Goal: Information Seeking & Learning: Learn about a topic

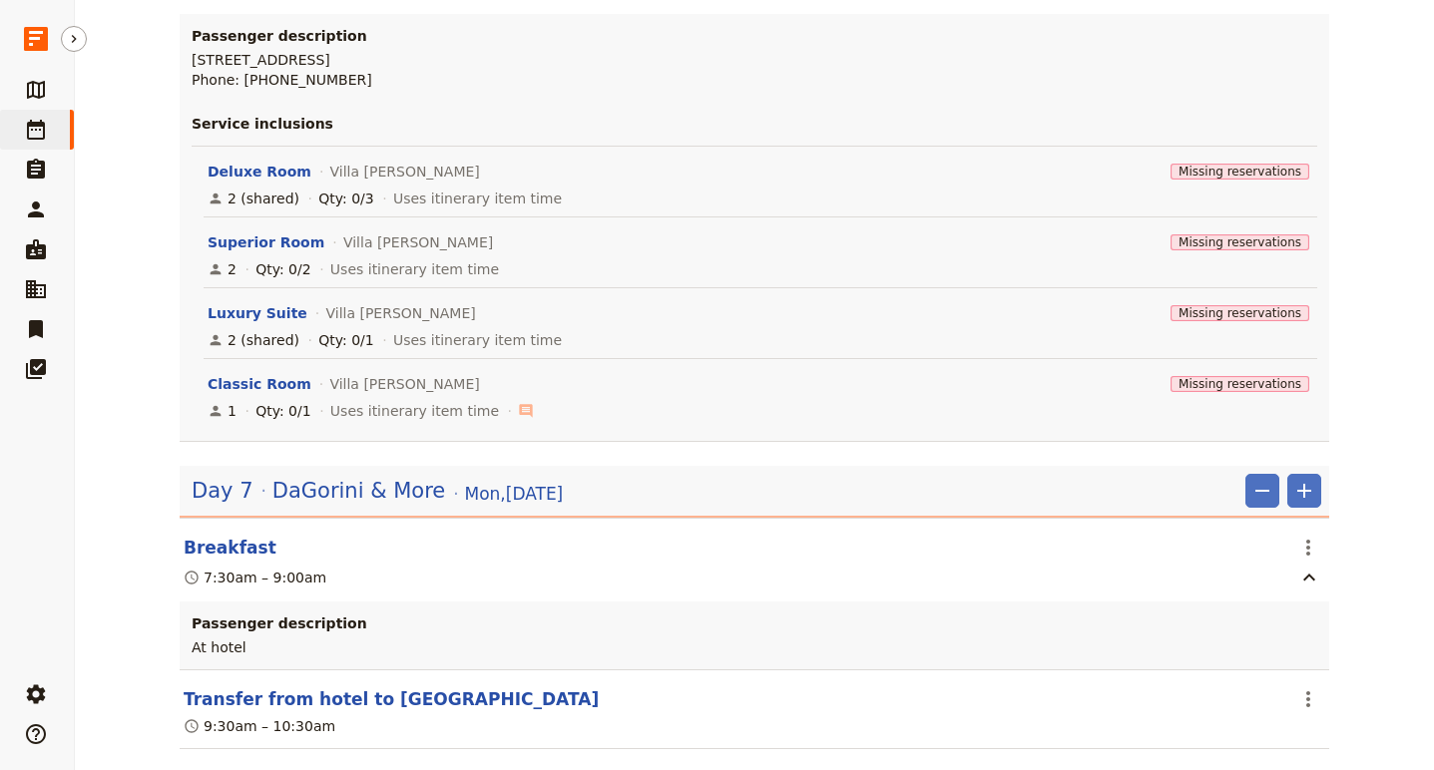
scroll to position [8458, 0]
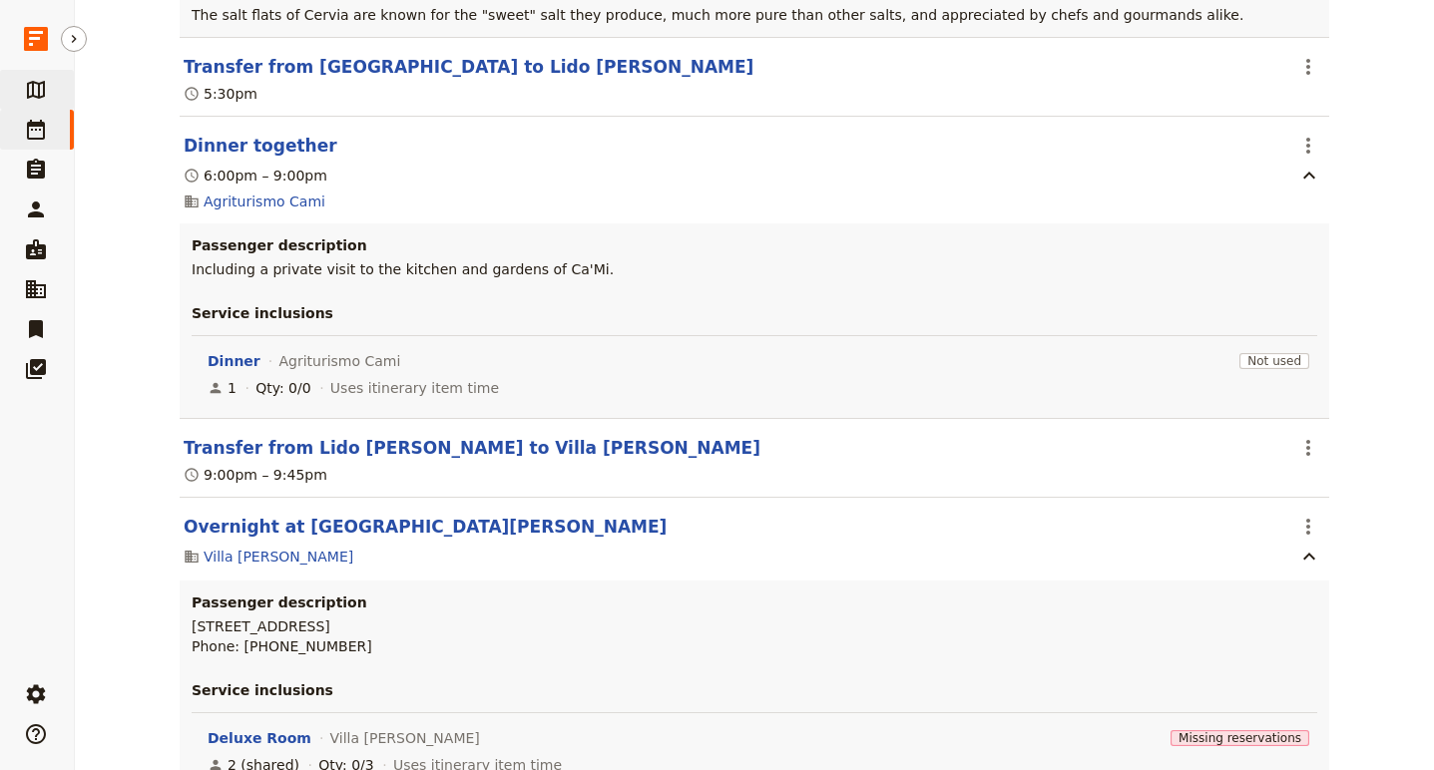
click at [46, 87] on icon at bounding box center [36, 90] width 24 height 24
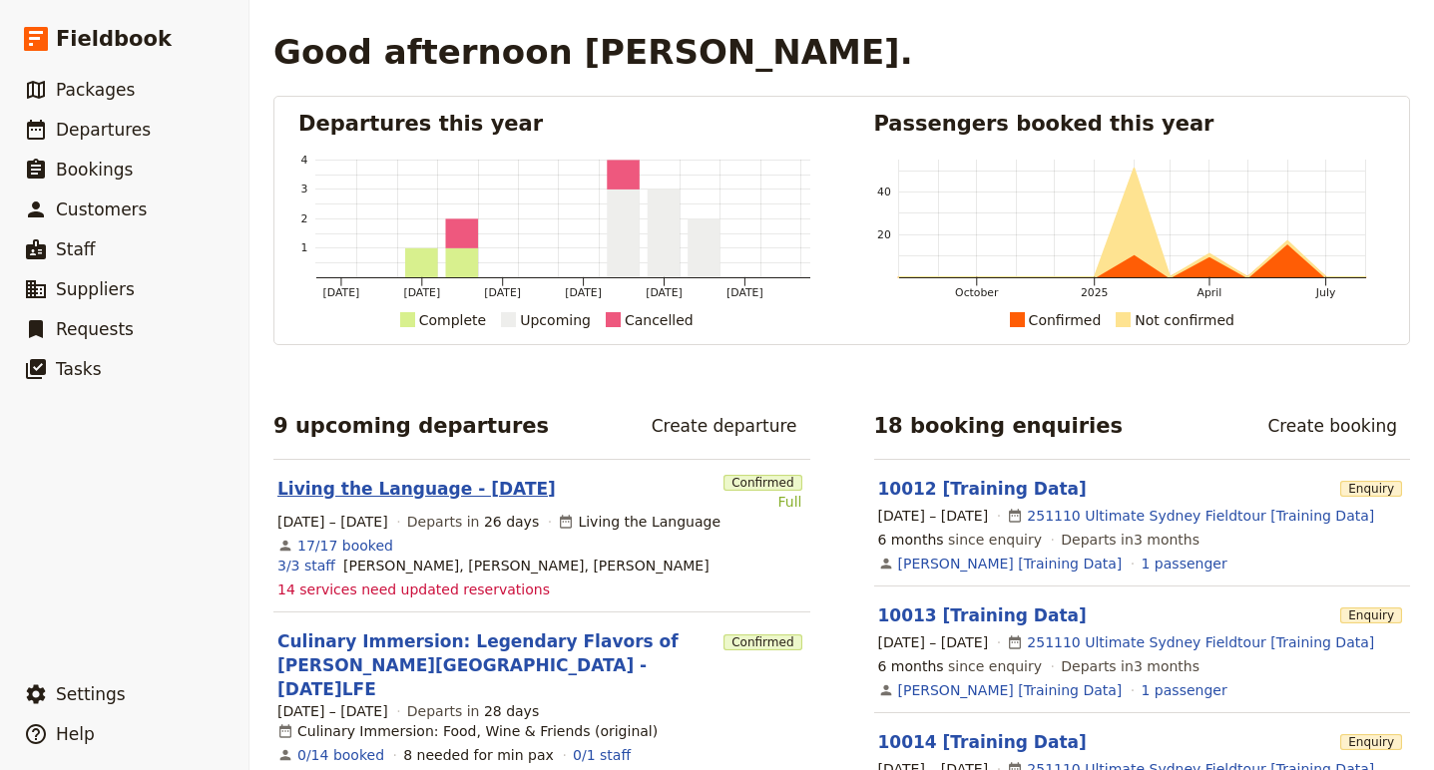
click at [431, 499] on link "Living the Language - 2025.09.07" at bounding box center [416, 489] width 278 height 24
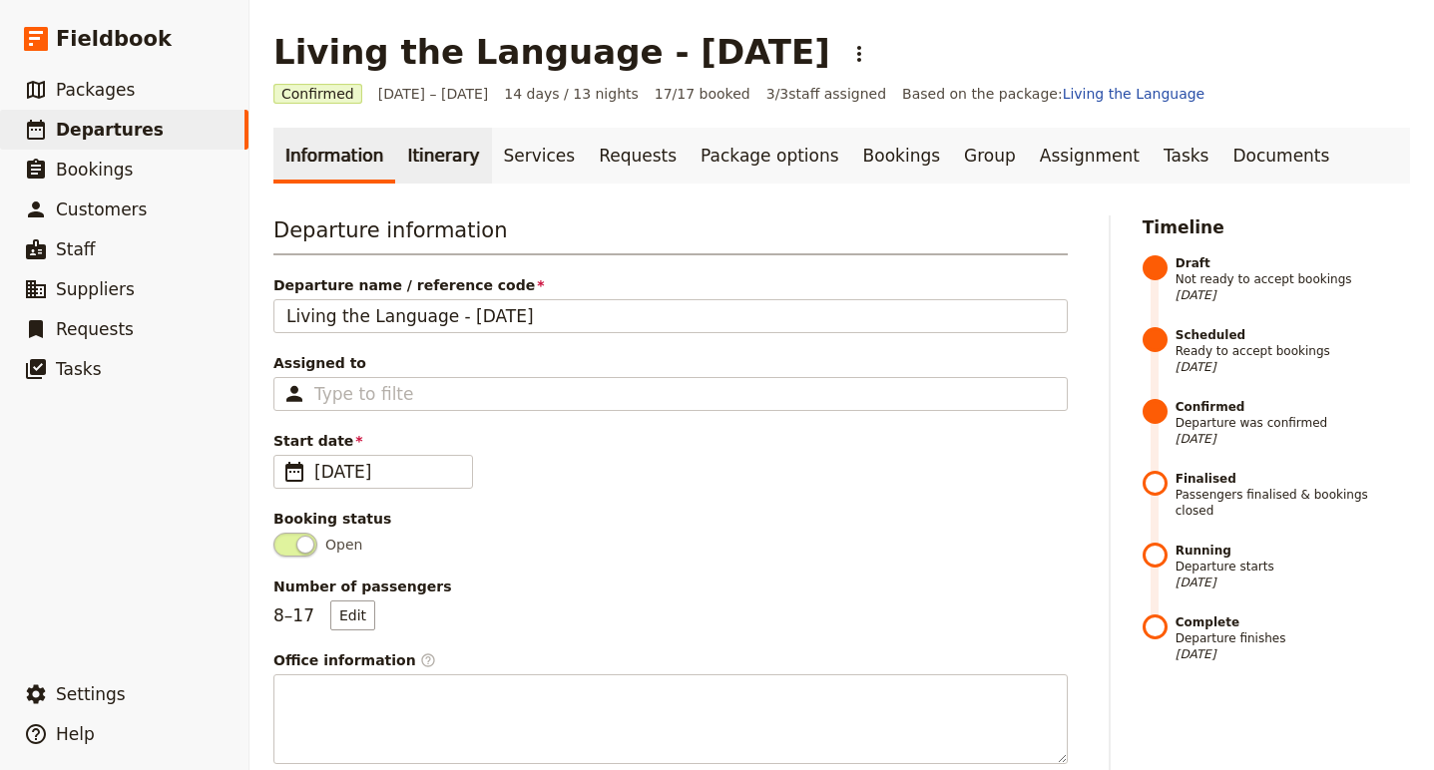
click at [416, 144] on link "Itinerary" at bounding box center [443, 156] width 96 height 56
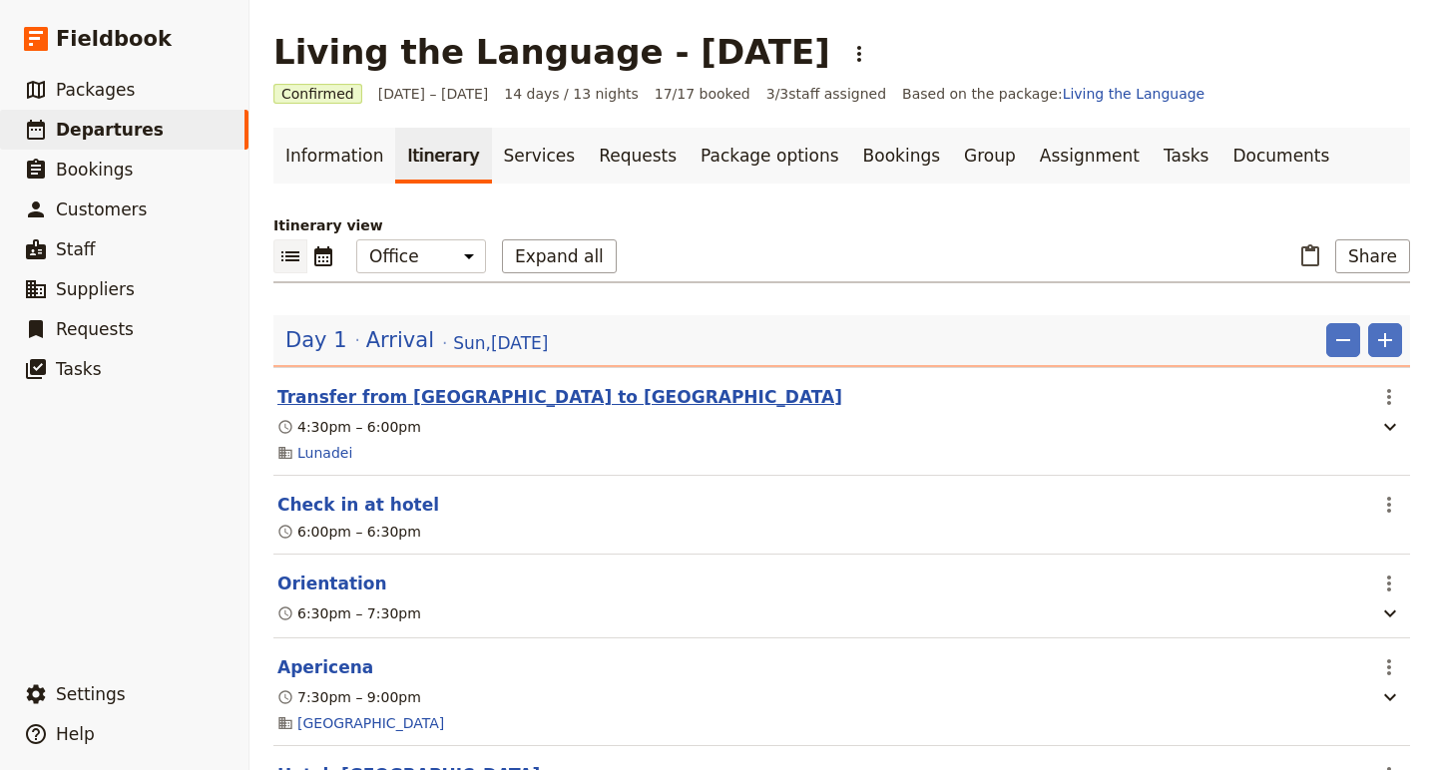
click at [436, 395] on button "Transfer from Bologna to Verucchio" at bounding box center [559, 397] width 565 height 24
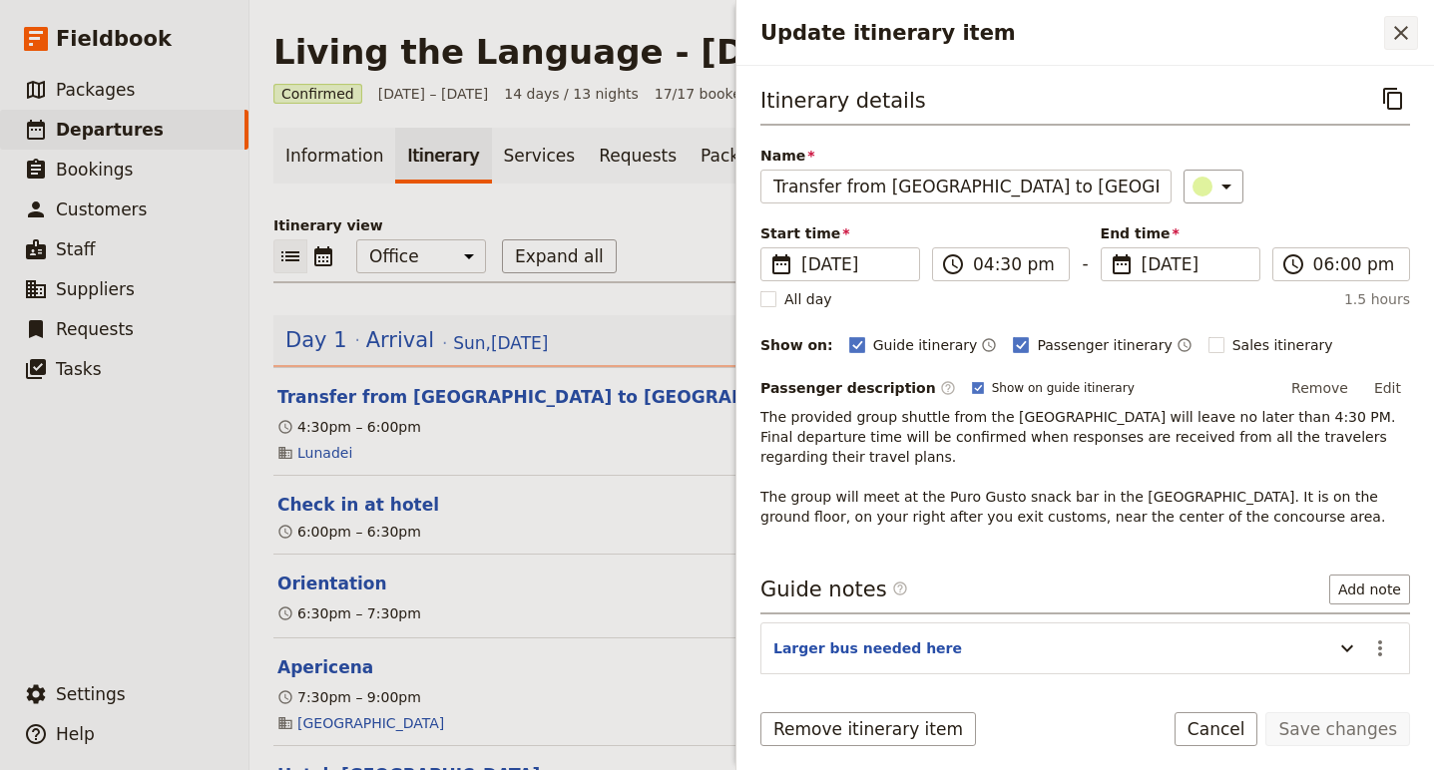
click at [1405, 25] on icon "Close drawer" at bounding box center [1401, 33] width 24 height 24
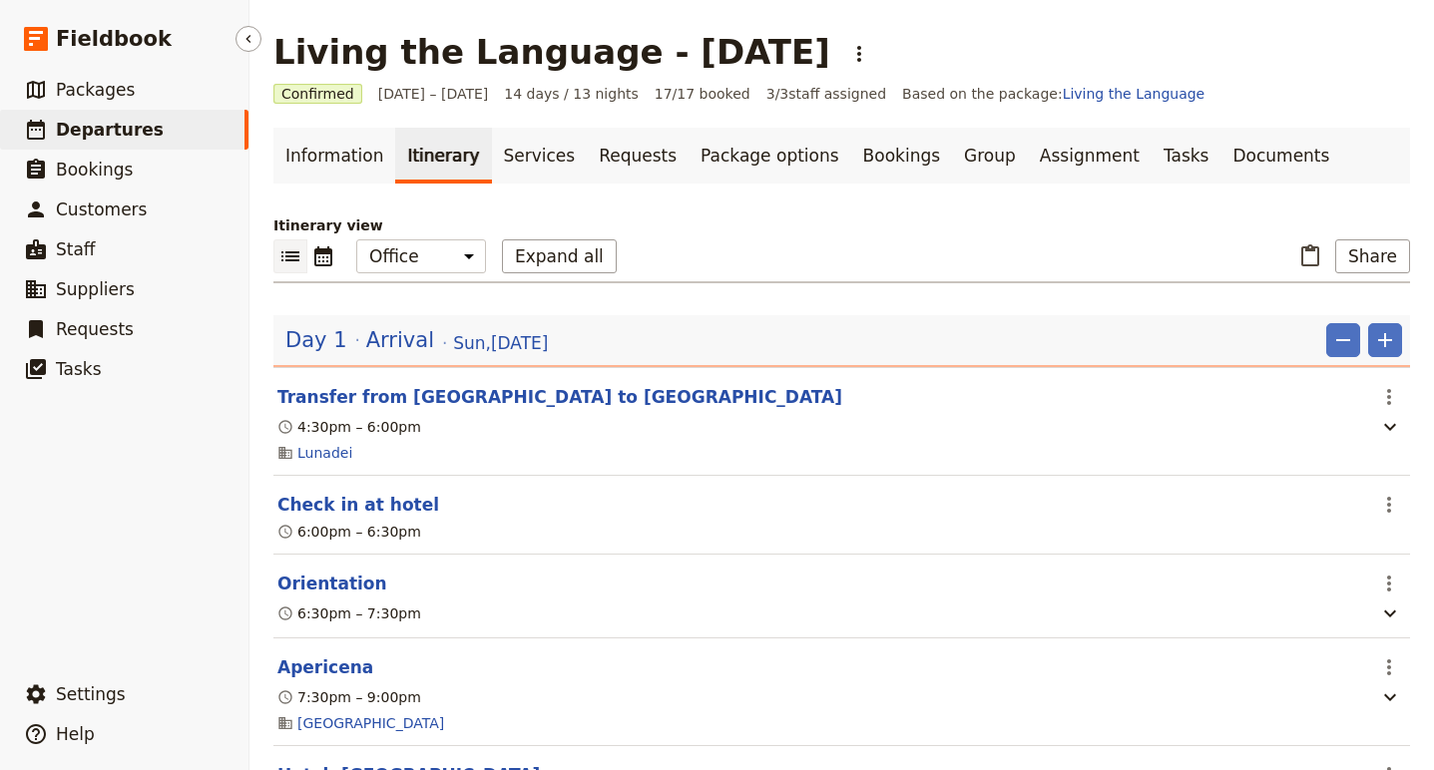
click at [136, 144] on link "​ Departures" at bounding box center [124, 130] width 248 height 40
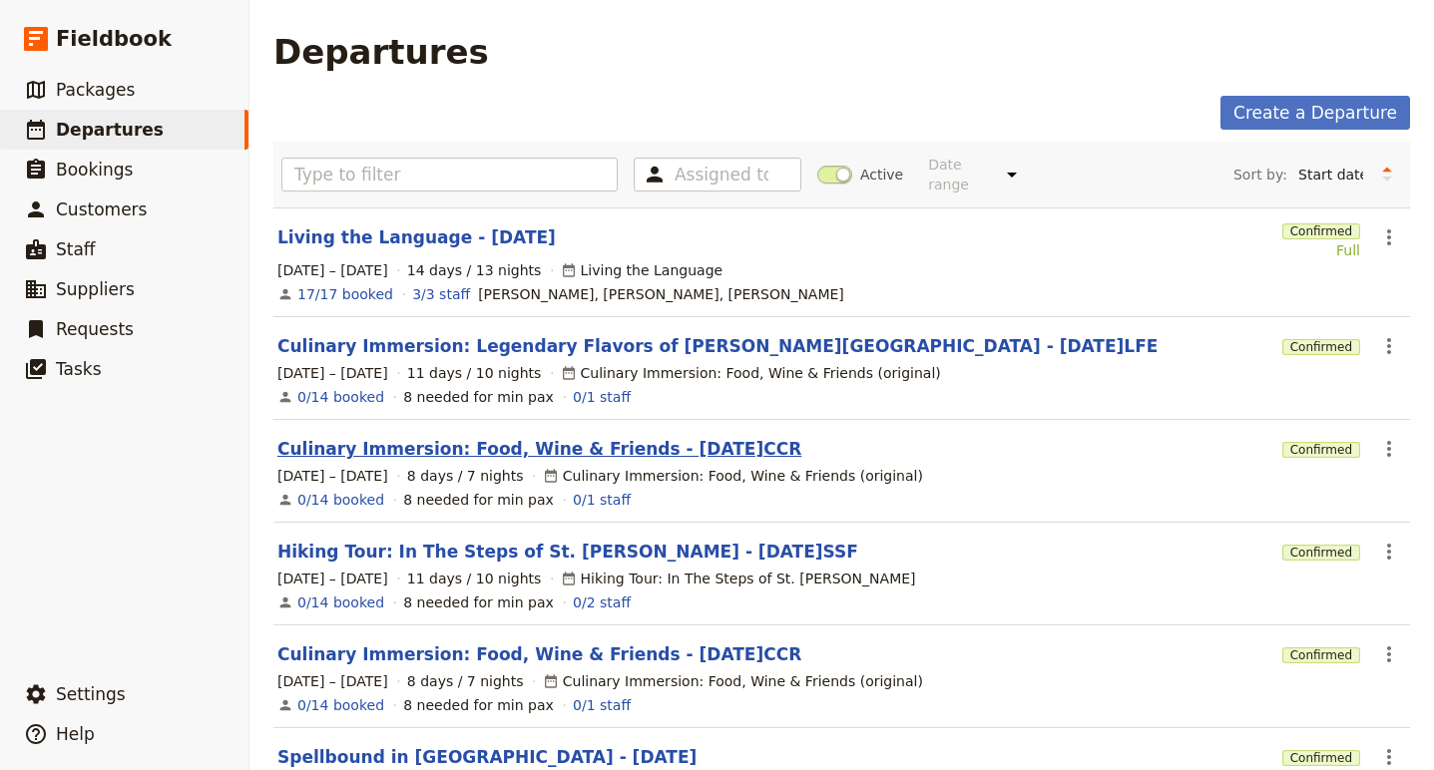
click at [594, 437] on link "Culinary Immersion: Food, Wine & Friends - 2025.09.28.CCR" at bounding box center [539, 449] width 524 height 24
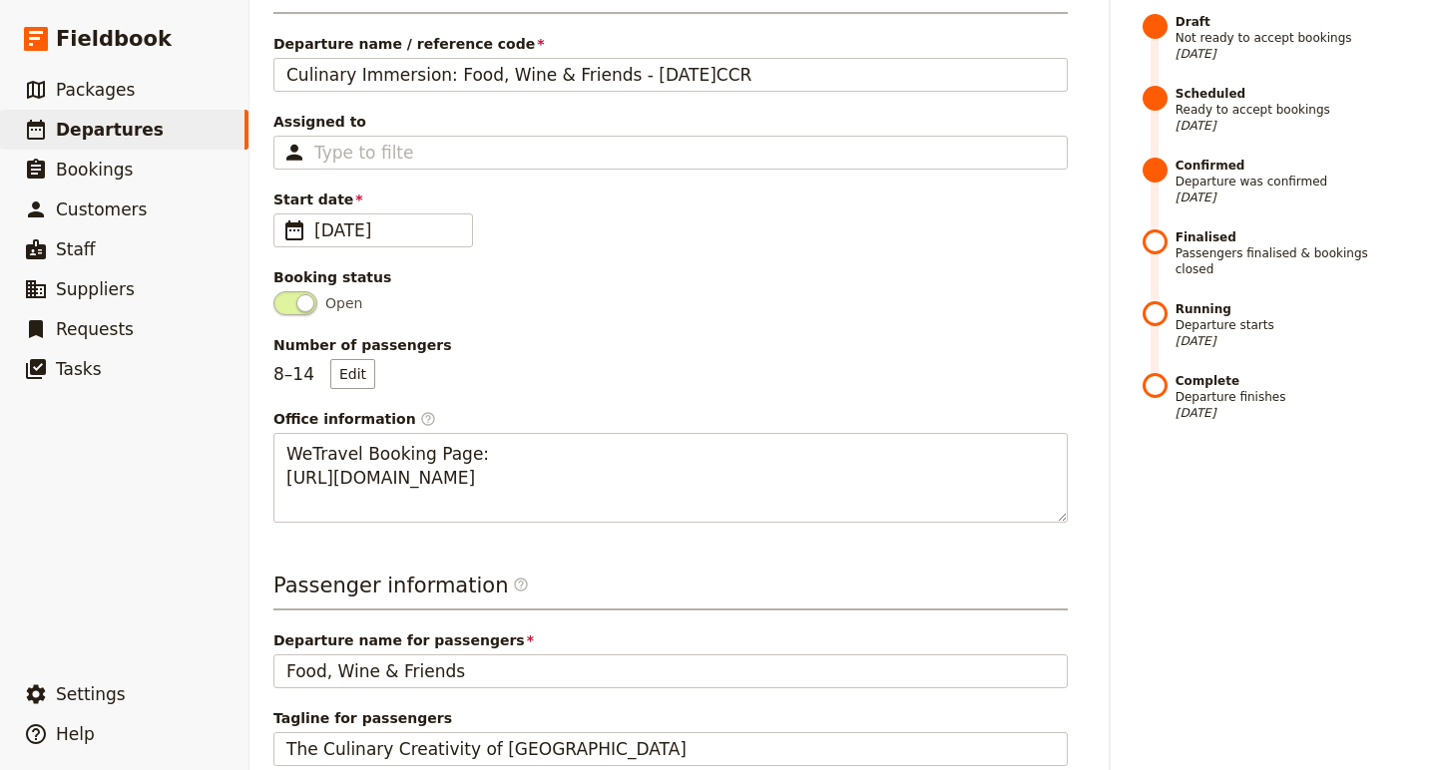
scroll to position [77, 0]
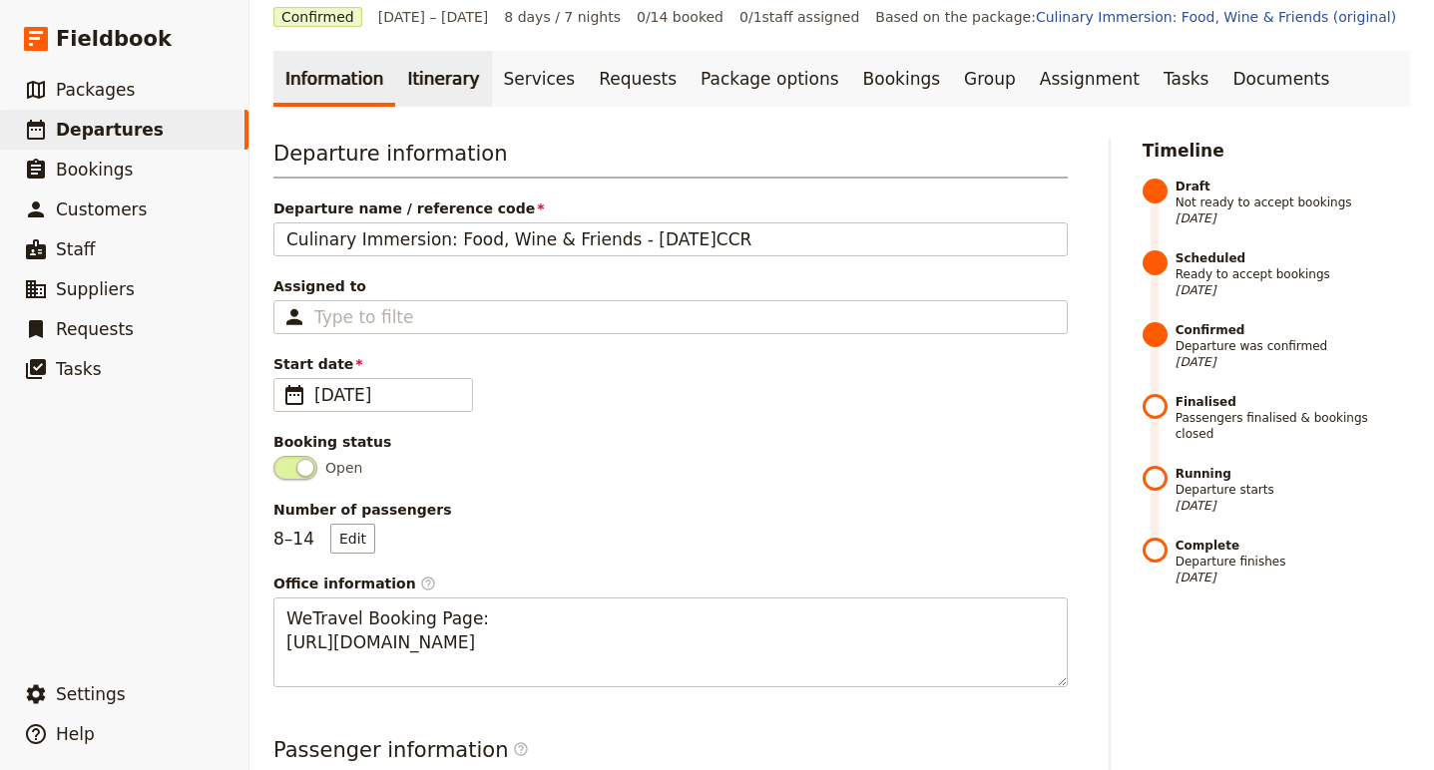
click at [409, 73] on link "Itinerary" at bounding box center [443, 79] width 96 height 56
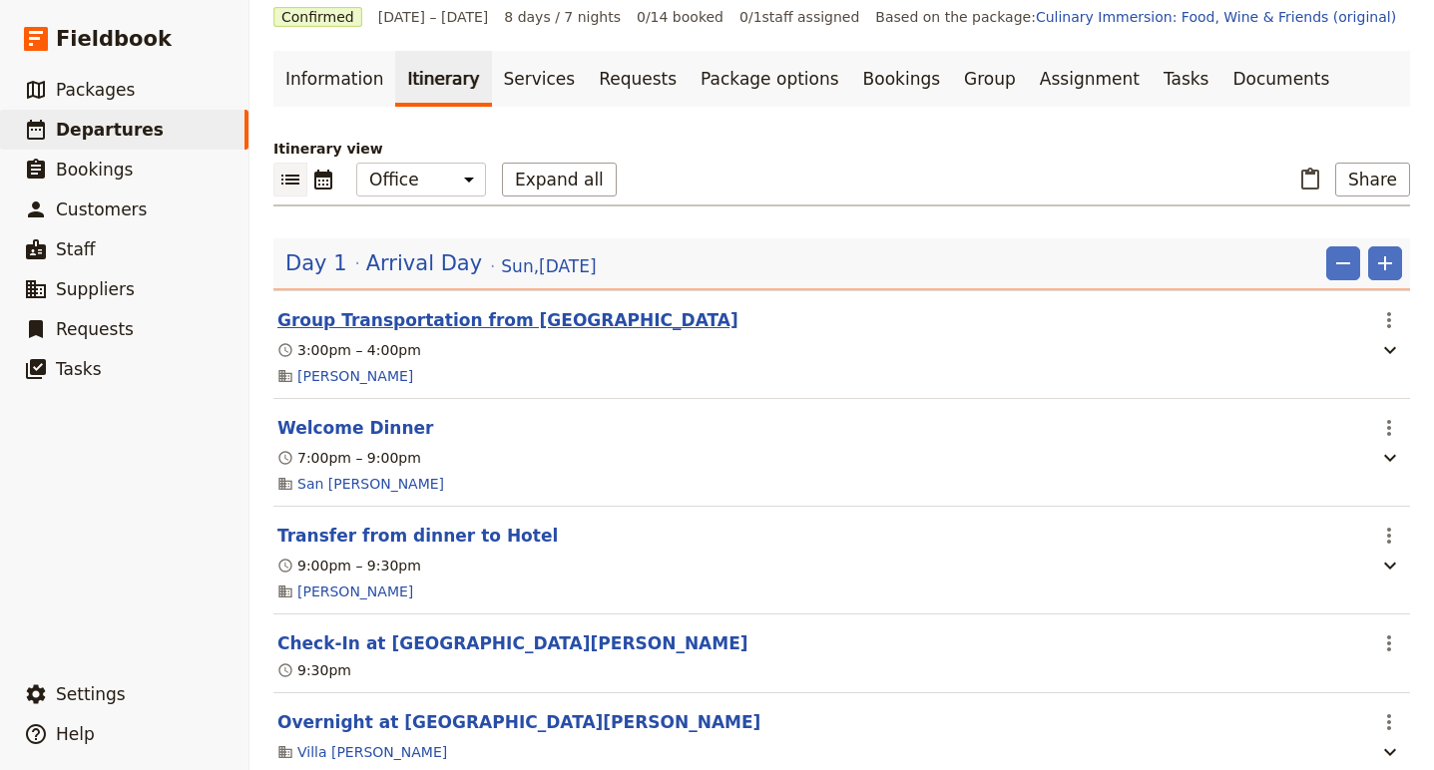
click at [476, 318] on button "Group Transportation from Bologna Airport" at bounding box center [507, 320] width 461 height 24
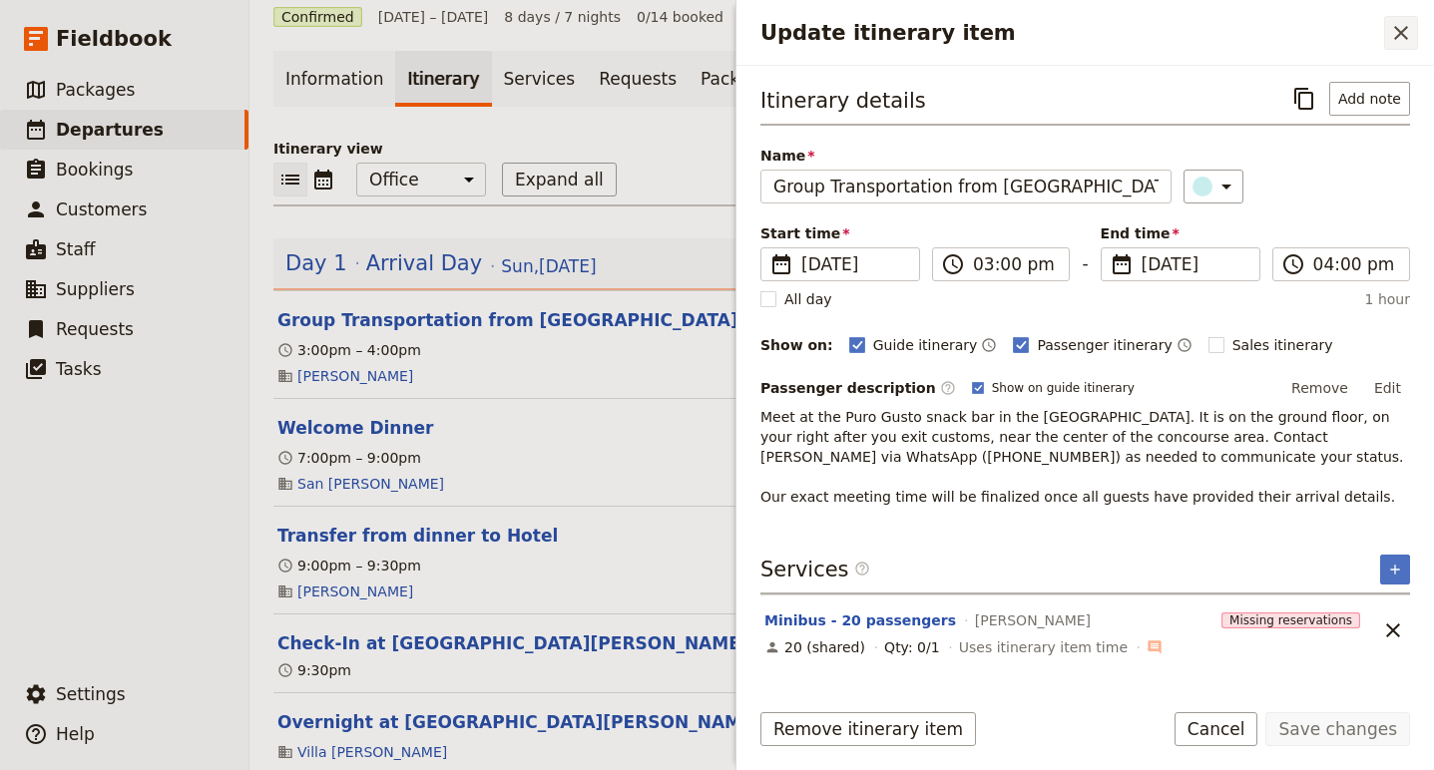
click at [1396, 35] on icon "Close drawer" at bounding box center [1401, 33] width 24 height 24
